Goal: Task Accomplishment & Management: Use online tool/utility

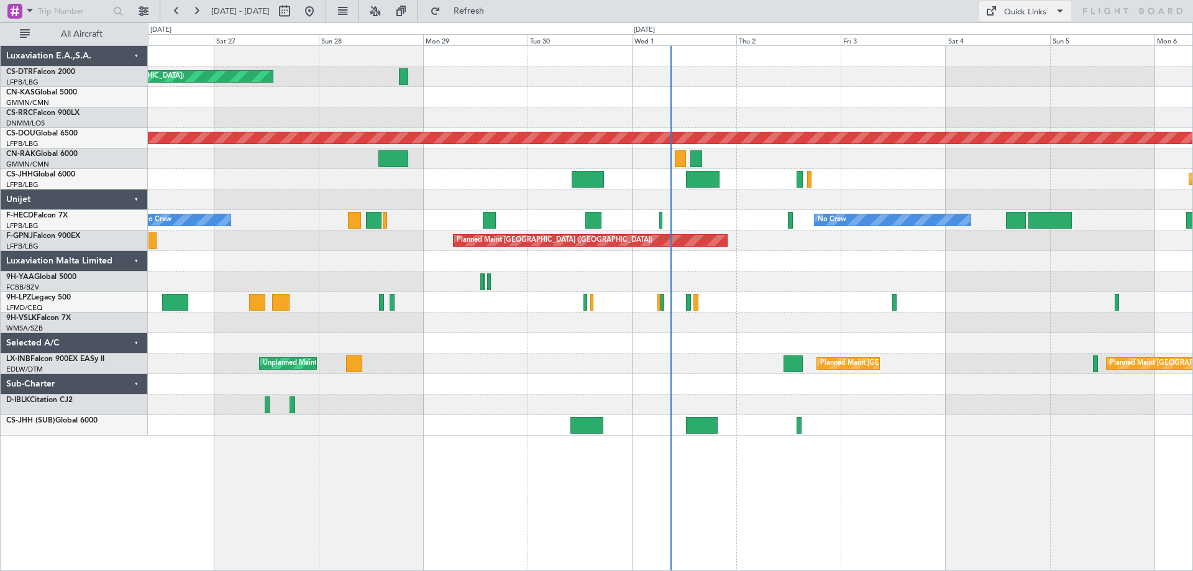
click at [1059, 9] on span at bounding box center [1059, 11] width 15 height 15
click at [1004, 40] on button "Trip Builder" at bounding box center [1025, 41] width 93 height 30
